Goal: Navigation & Orientation: Find specific page/section

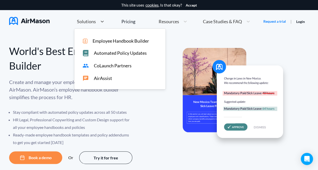
click at [95, 24] on div "Solutions" at bounding box center [85, 21] width 23 height 6
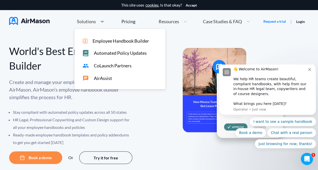
click at [123, 19] on div "Pricing" at bounding box center [128, 21] width 14 height 5
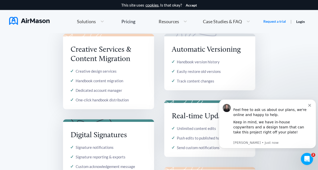
scroll to position [455, 0]
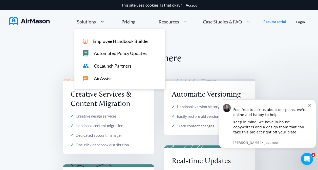
click at [87, 20] on span "Solutions" at bounding box center [86, 21] width 19 height 5
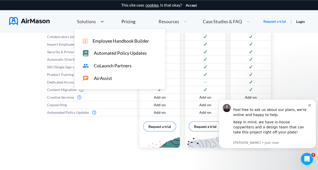
click at [96, 39] on span "Employee Handbook Builder" at bounding box center [121, 40] width 56 height 5
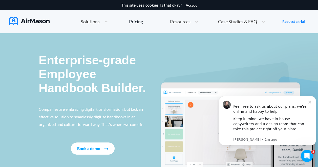
click at [91, 21] on span "Solutions" at bounding box center [90, 21] width 19 height 5
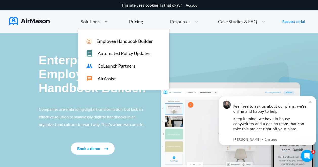
click at [103, 55] on span "Automated Policy Updates" at bounding box center [124, 53] width 53 height 5
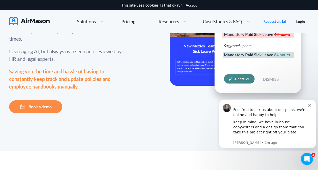
scroll to position [76, 0]
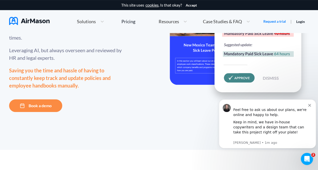
click at [310, 105] on icon "Dismiss notification" at bounding box center [309, 105] width 3 height 3
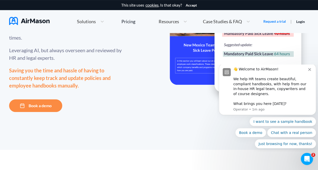
click at [309, 71] on icon "Dismiss notification" at bounding box center [309, 69] width 3 height 3
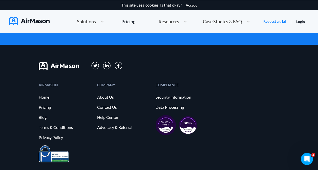
scroll to position [1106, 0]
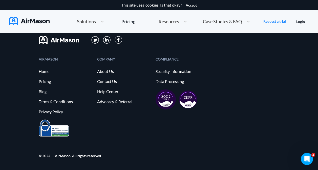
click at [106, 71] on link "About Us" at bounding box center [123, 71] width 53 height 5
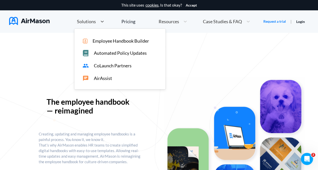
click at [101, 21] on icon at bounding box center [102, 21] width 5 height 5
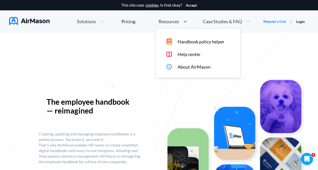
click at [171, 22] on span "Resources" at bounding box center [168, 21] width 20 height 5
click at [186, 41] on span "Handbook policy helper" at bounding box center [200, 41] width 47 height 5
